Goal: Check status: Check status

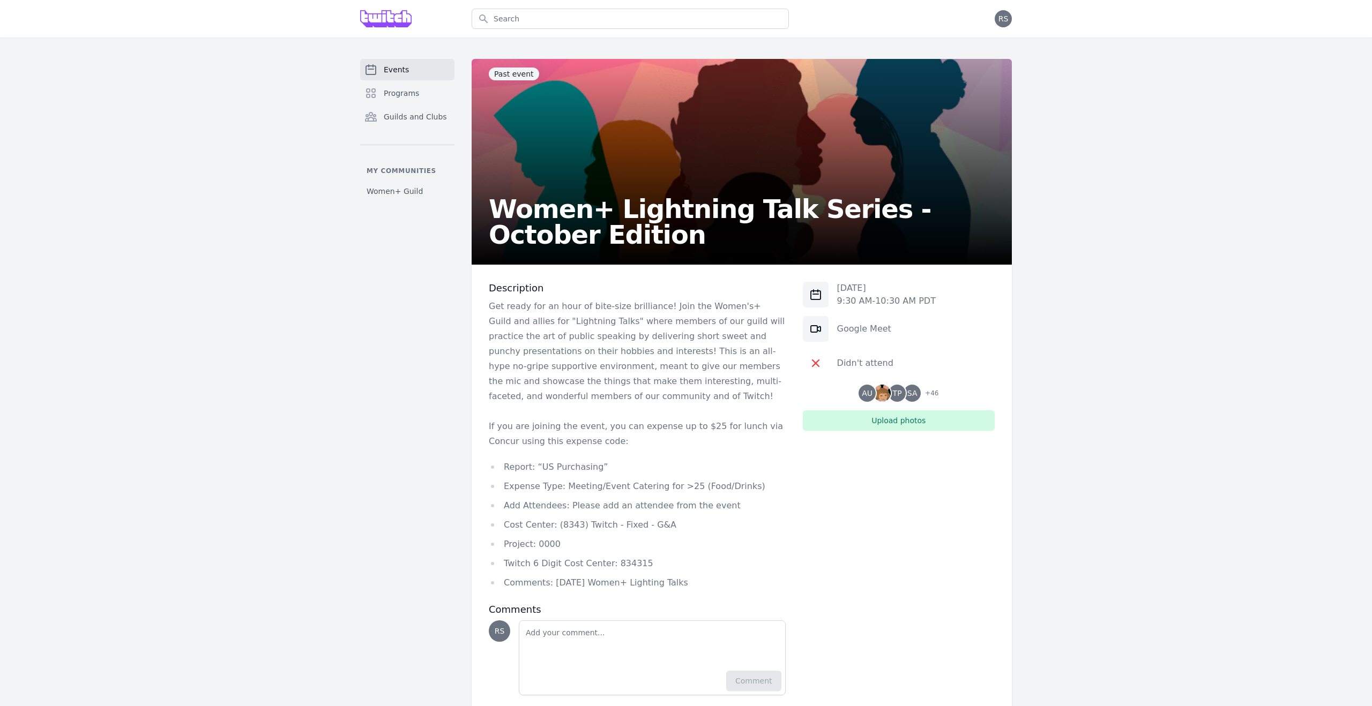
scroll to position [28, 0]
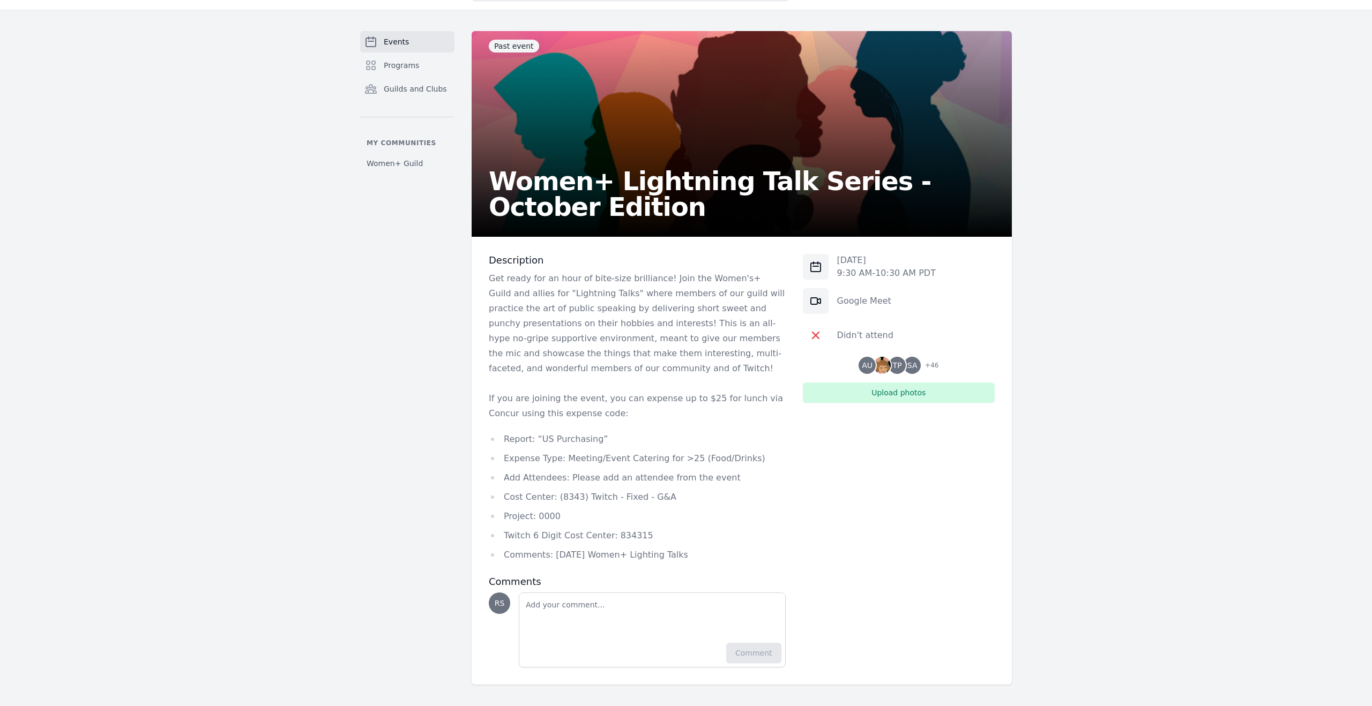
click at [866, 335] on div "Didn't attend" at bounding box center [865, 335] width 56 height 13
click at [819, 335] on icon at bounding box center [815, 335] width 13 height 13
click at [816, 335] on icon at bounding box center [815, 336] width 8 height 8
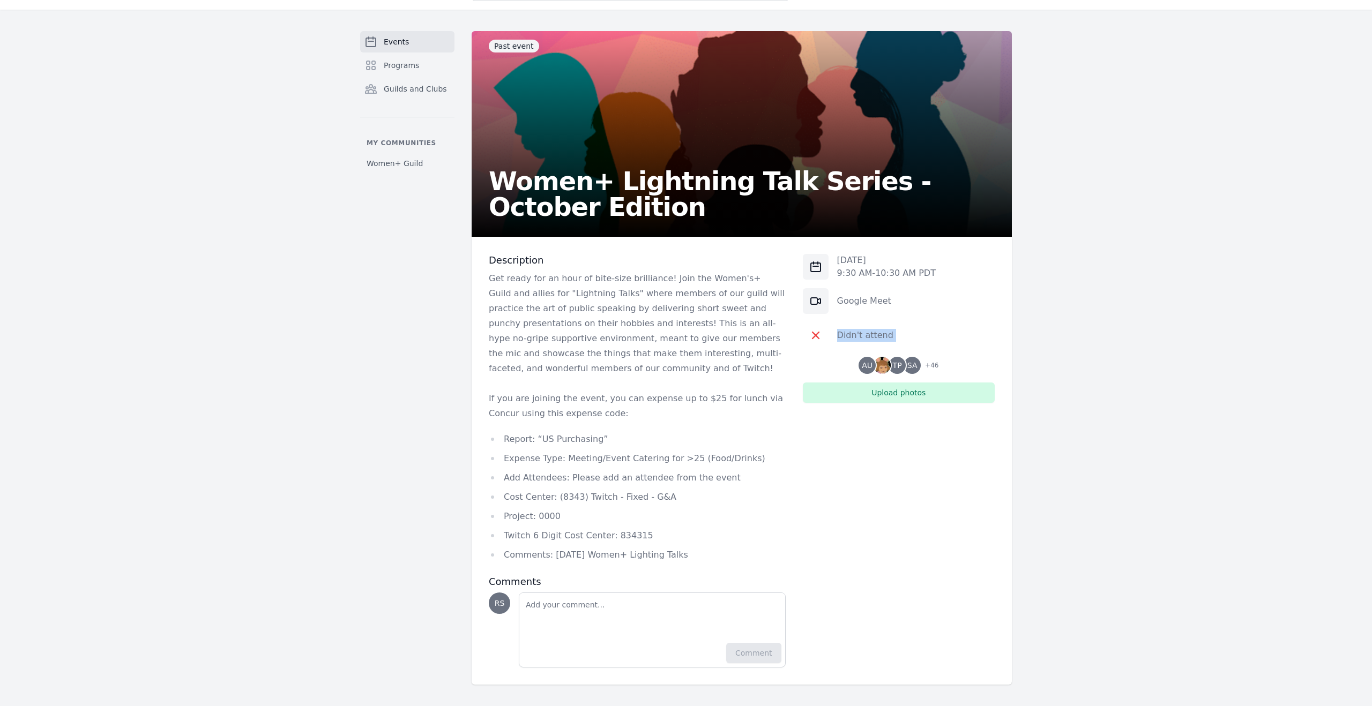
click at [816, 335] on icon at bounding box center [815, 336] width 8 height 8
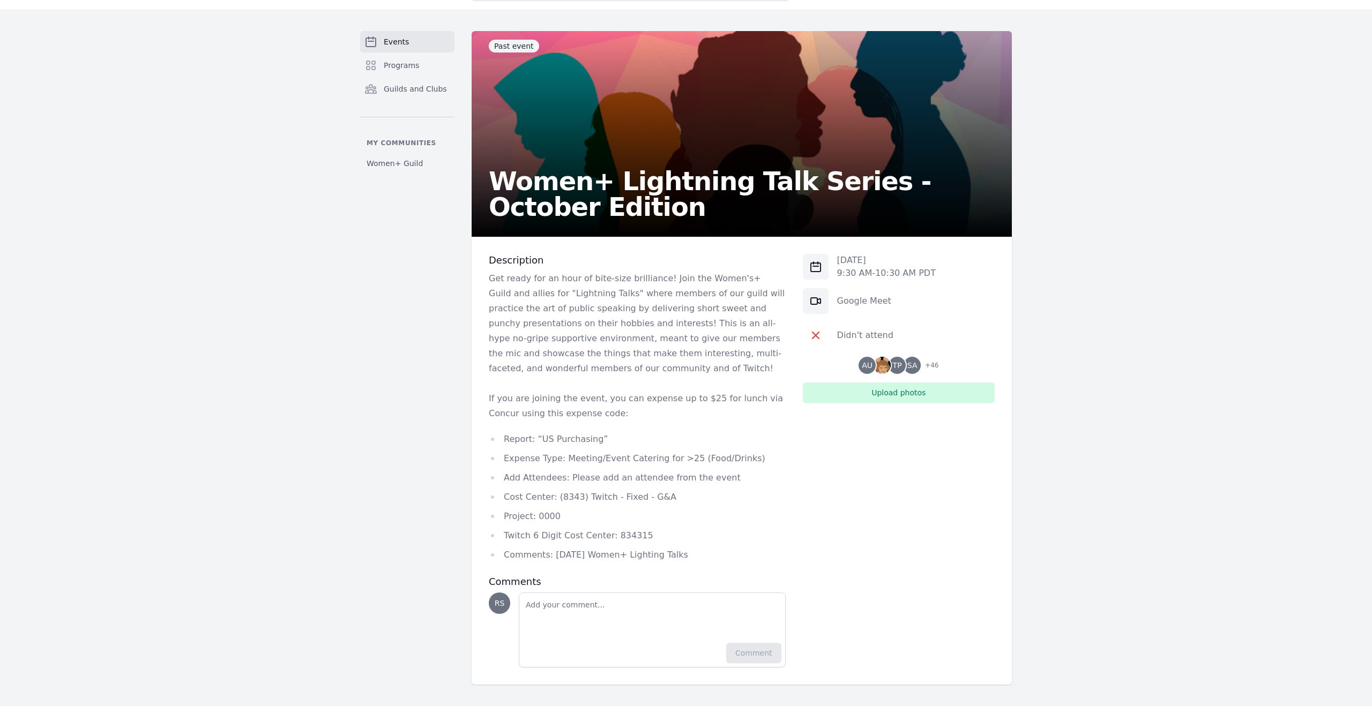
click at [414, 38] on link "Events" at bounding box center [407, 41] width 94 height 21
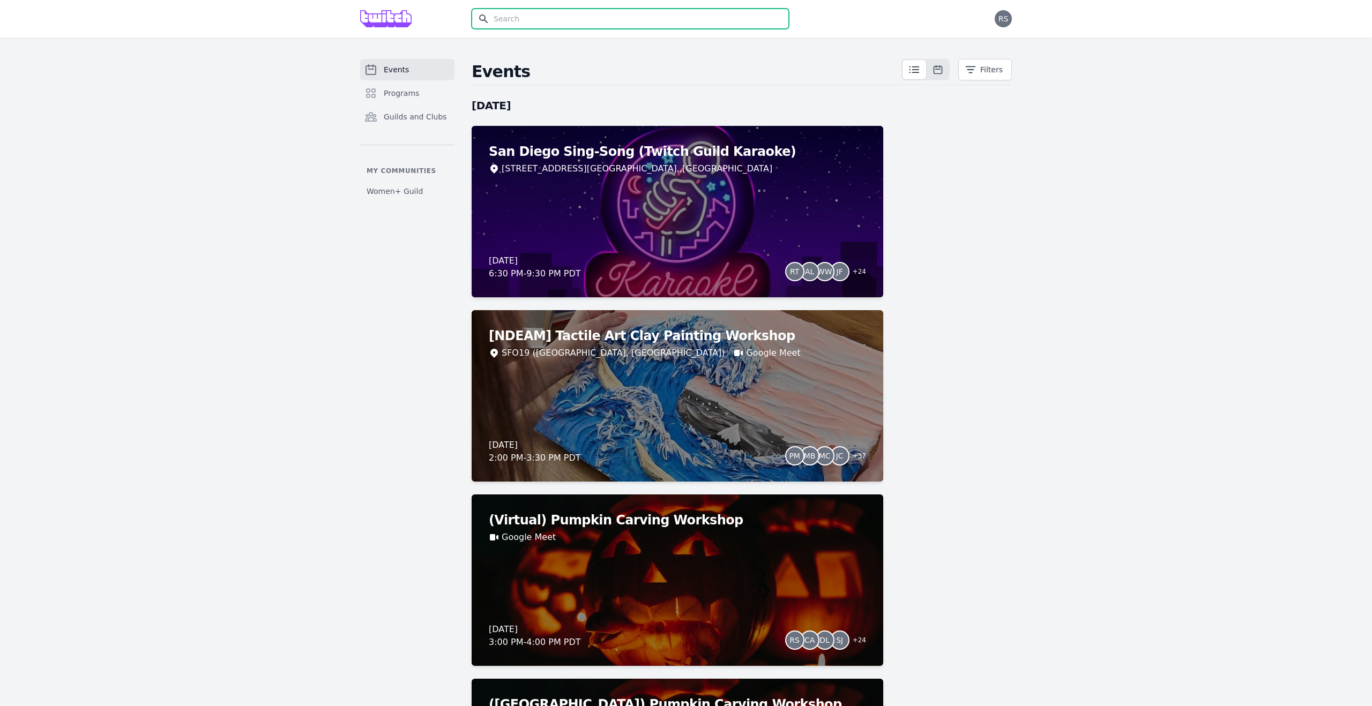
click at [589, 19] on input "text" at bounding box center [630, 19] width 317 height 20
type input "ligh"
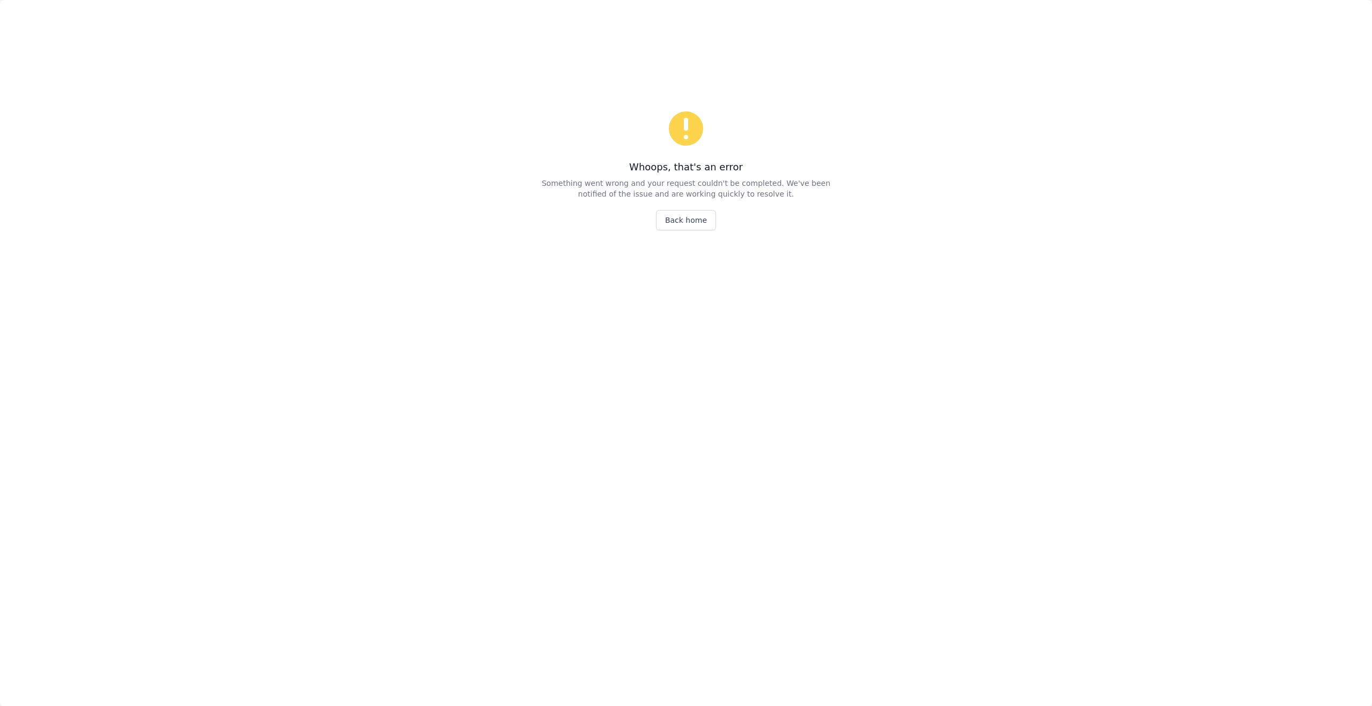
scroll to position [28, 0]
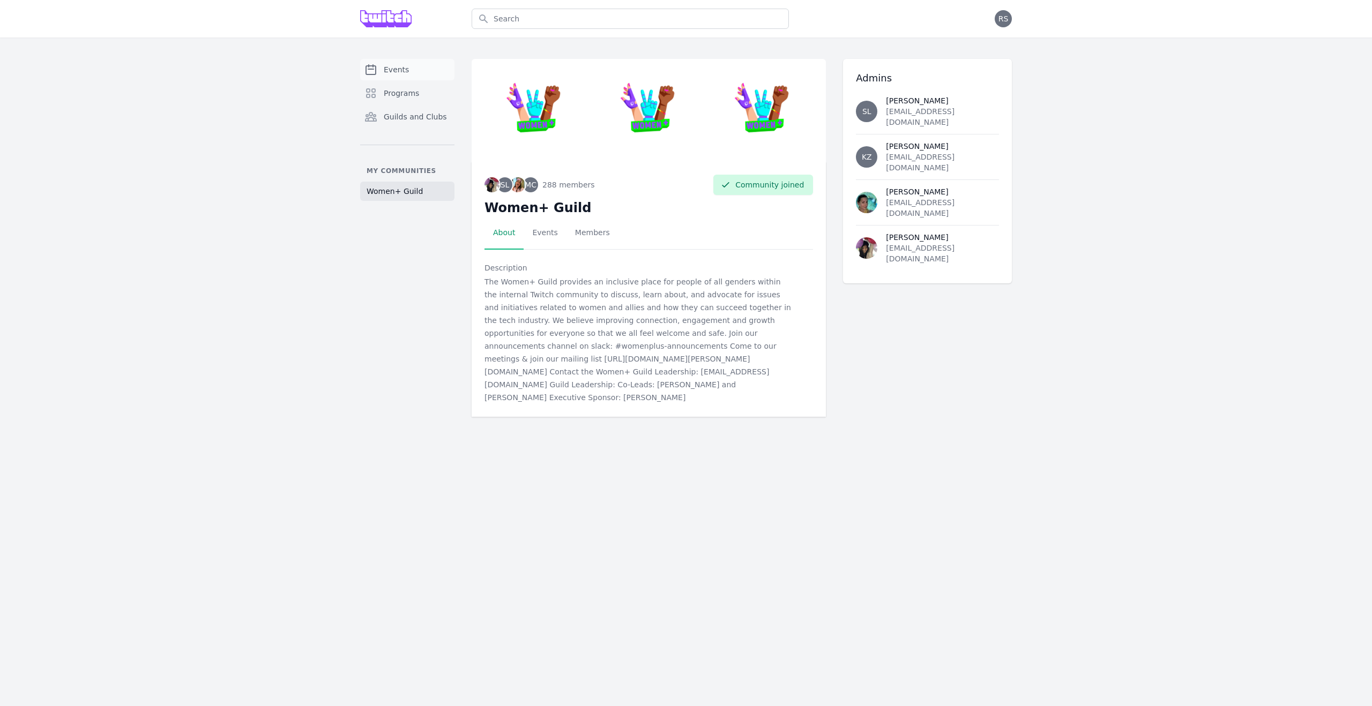
click at [397, 64] on span "Events" at bounding box center [396, 69] width 25 height 11
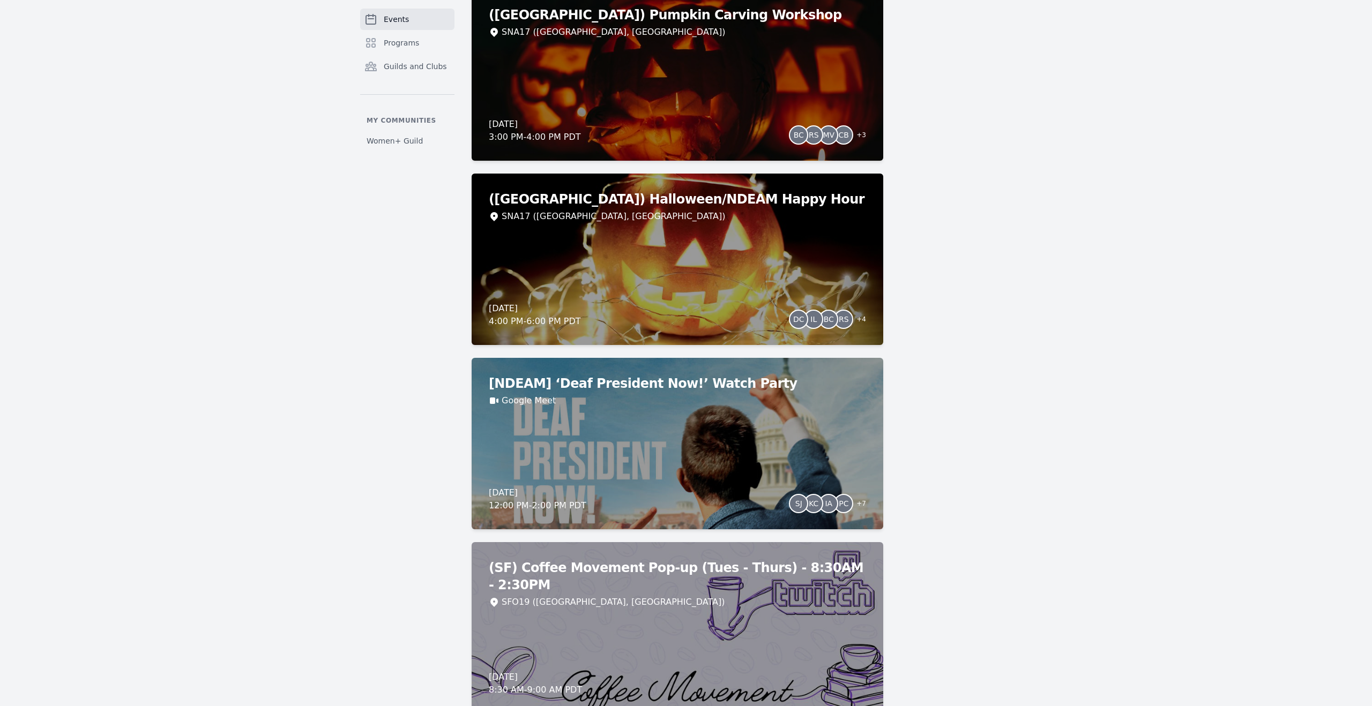
scroll to position [691, 0]
